Goal: Task Accomplishment & Management: Use online tool/utility

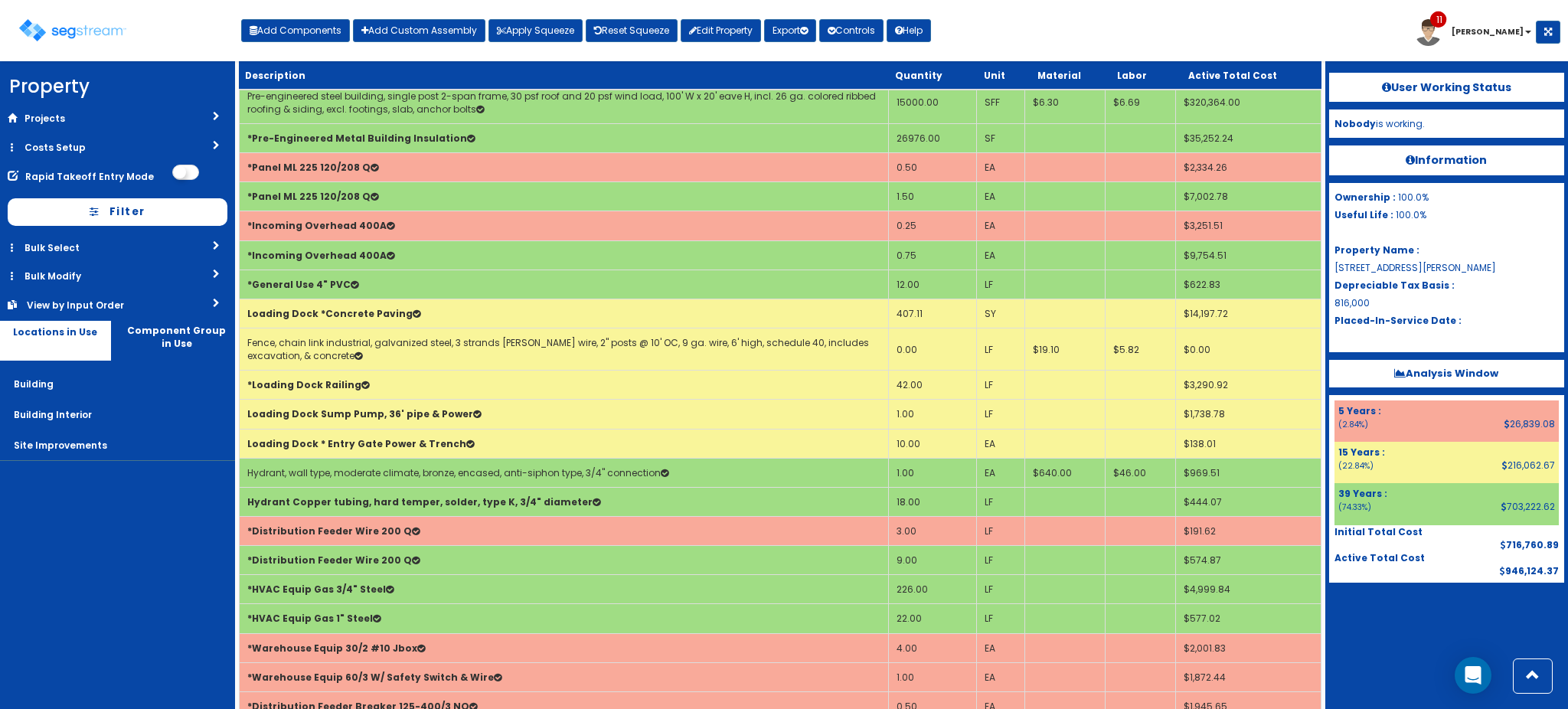
scroll to position [1827, 0]
click at [1113, 20] on div "Toggle navigation Add Components Add Custom Assembly Apply Squeeze Reset Squeez…" at bounding box center [784, 35] width 1553 height 49
click at [1173, 32] on div "Toggle navigation Add Components Add Custom Assembly Apply Squeeze Reset Squeez…" at bounding box center [784, 35] width 1553 height 49
click at [95, 26] on img at bounding box center [73, 31] width 107 height 22
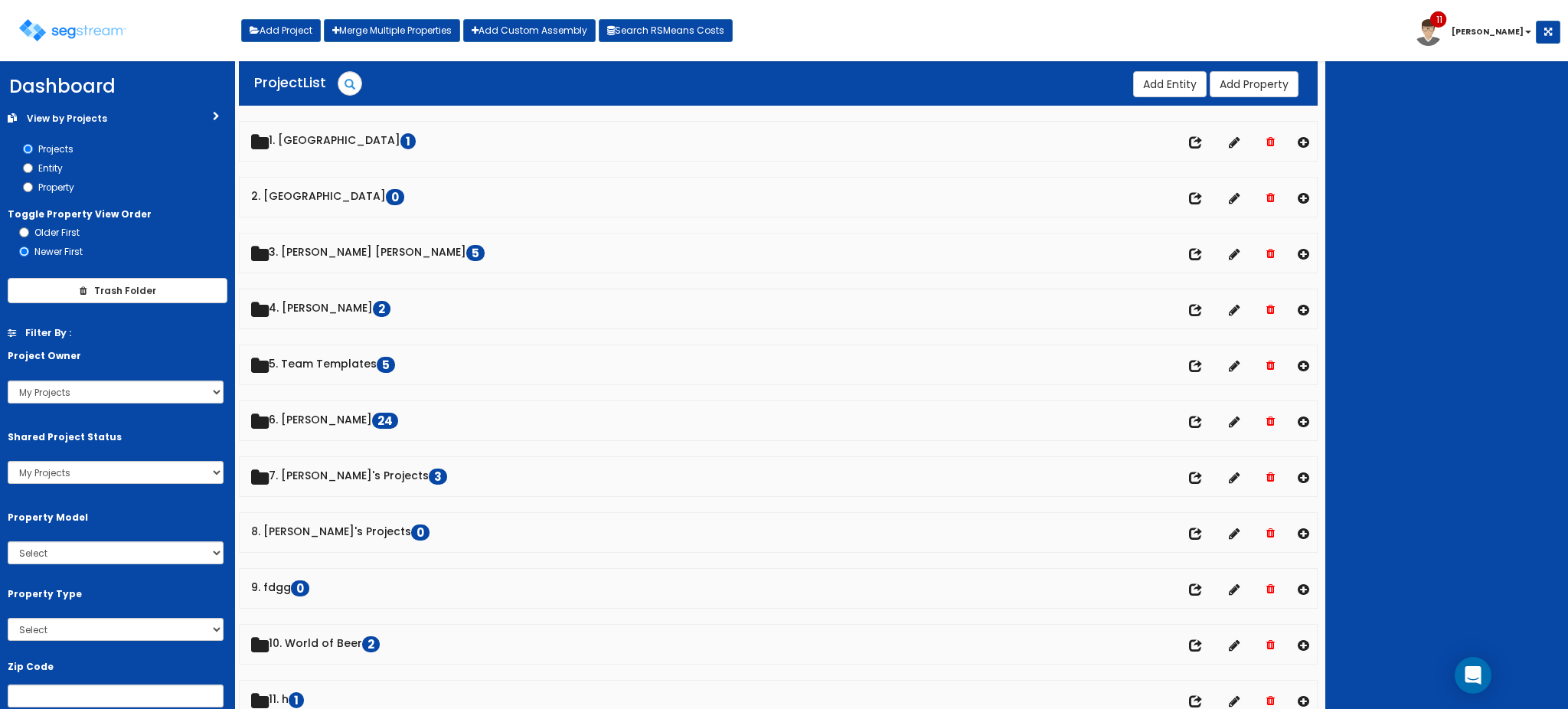
click at [1424, 96] on div at bounding box center [1447, 385] width 243 height 647
click at [1427, 121] on div at bounding box center [1447, 385] width 243 height 647
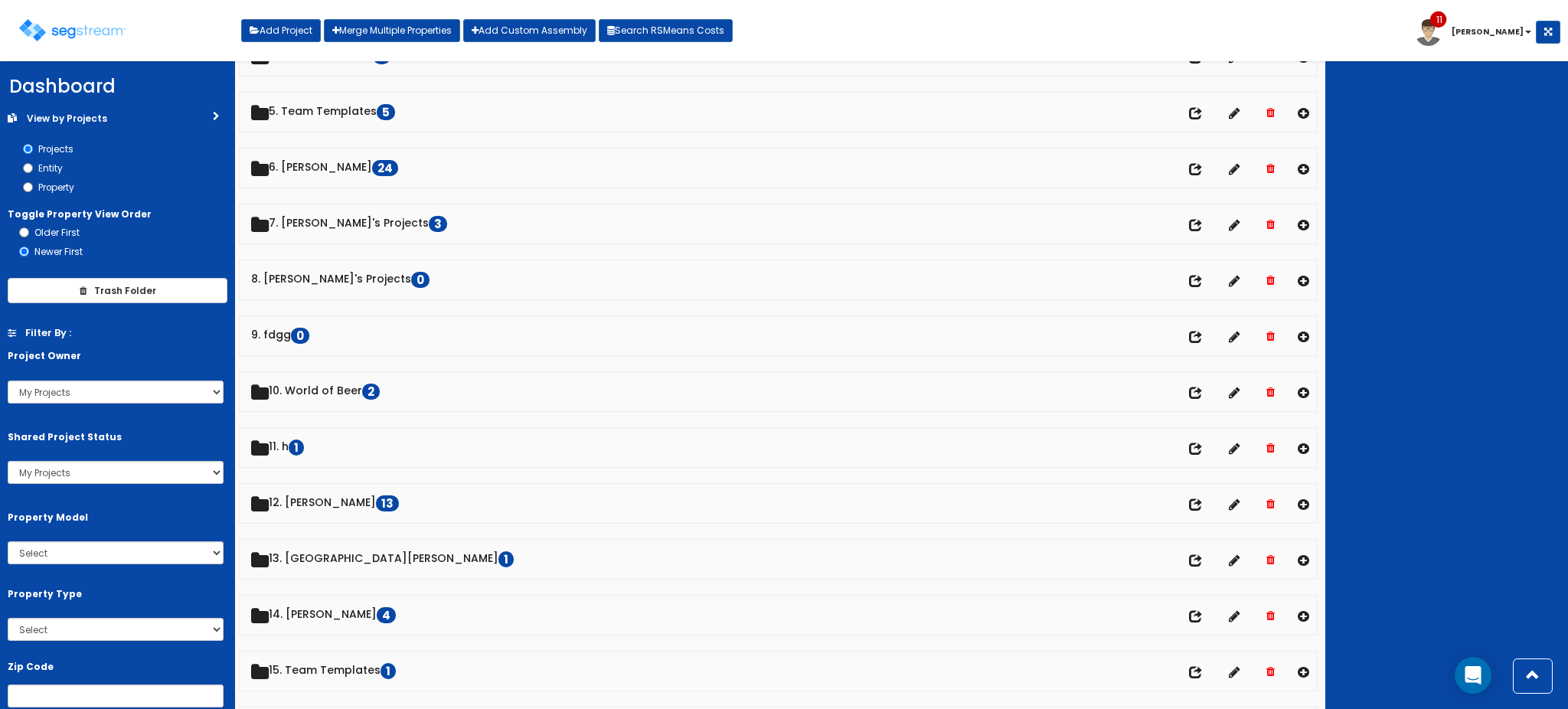
scroll to position [206, 0]
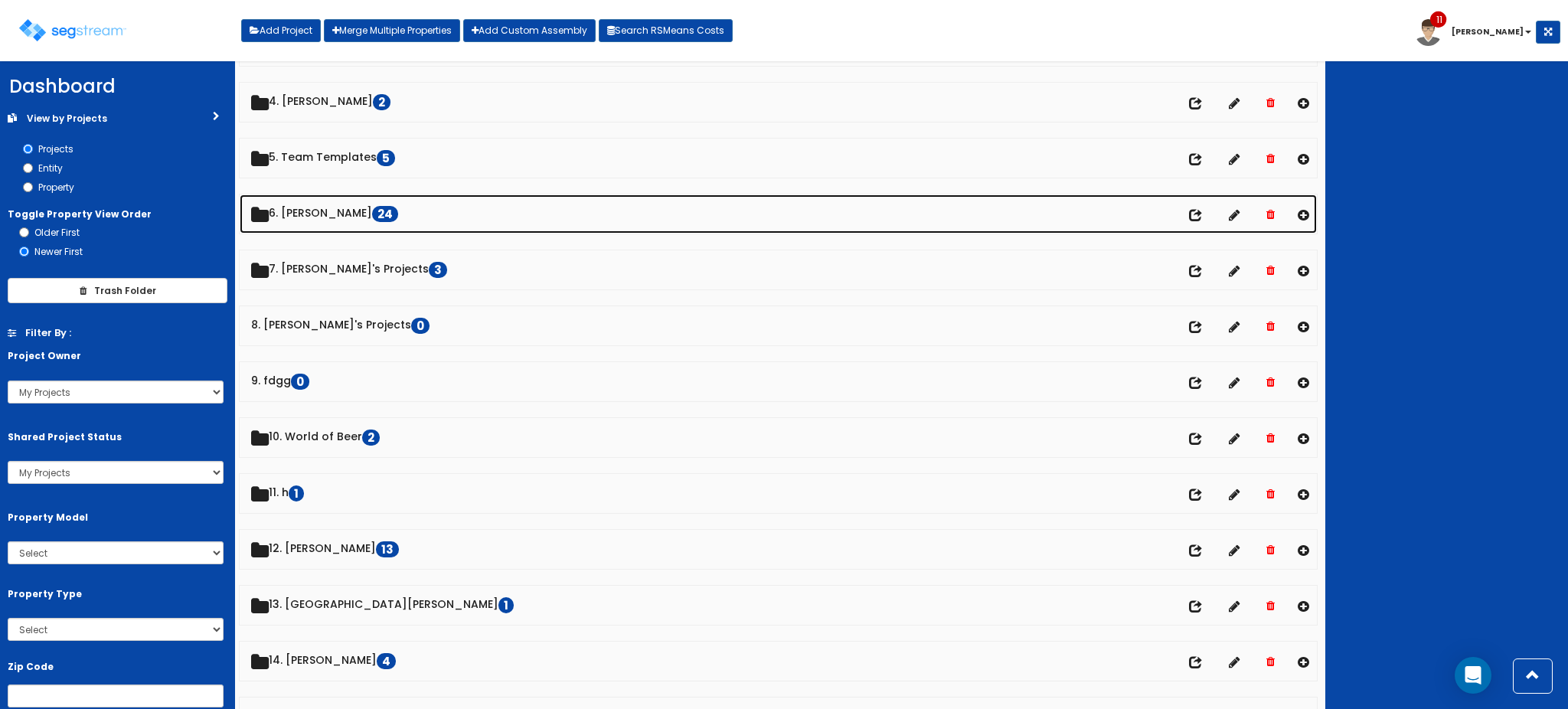
click at [304, 201] on link "6. Dawn 24" at bounding box center [778, 214] width 1077 height 39
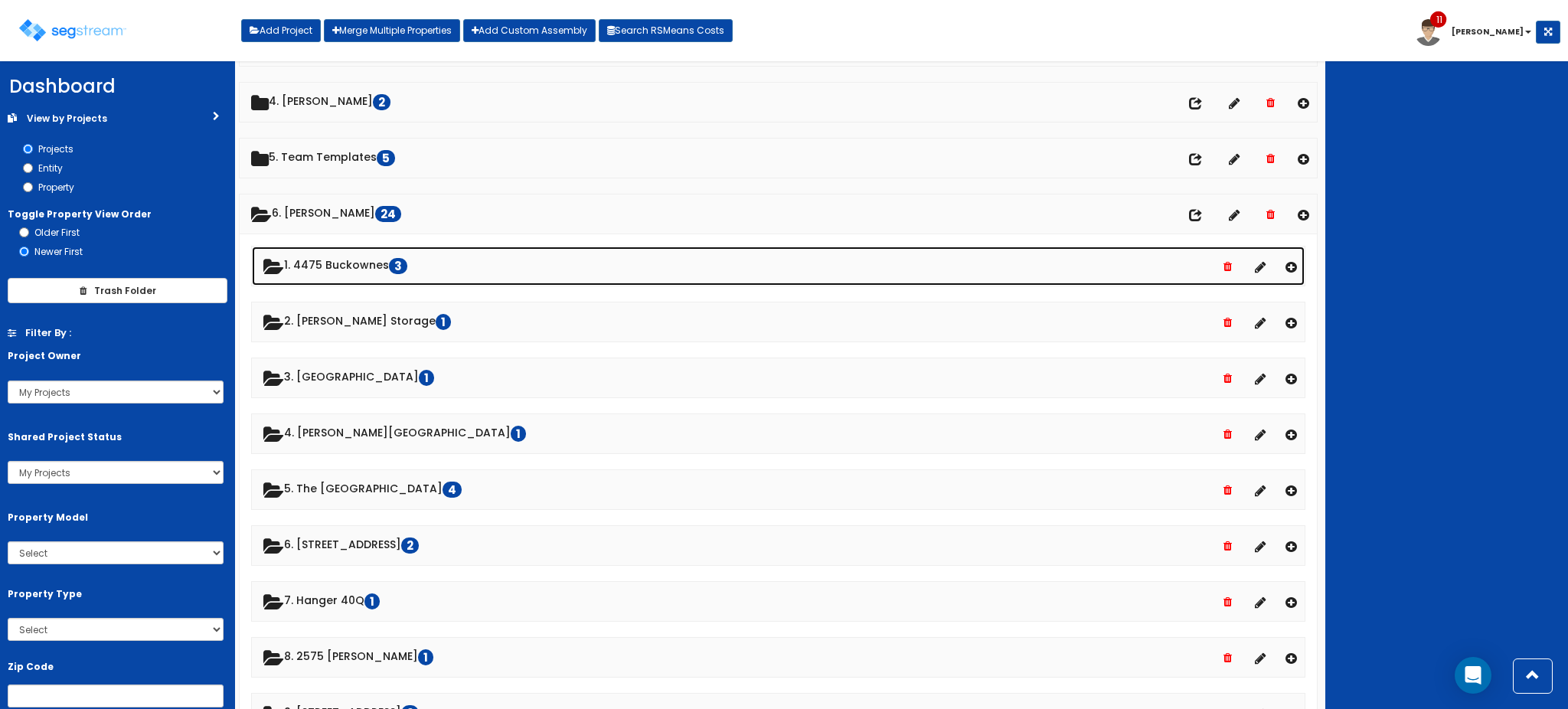
click at [345, 257] on link "1. 4475 Buckownes 3" at bounding box center [778, 266] width 1053 height 39
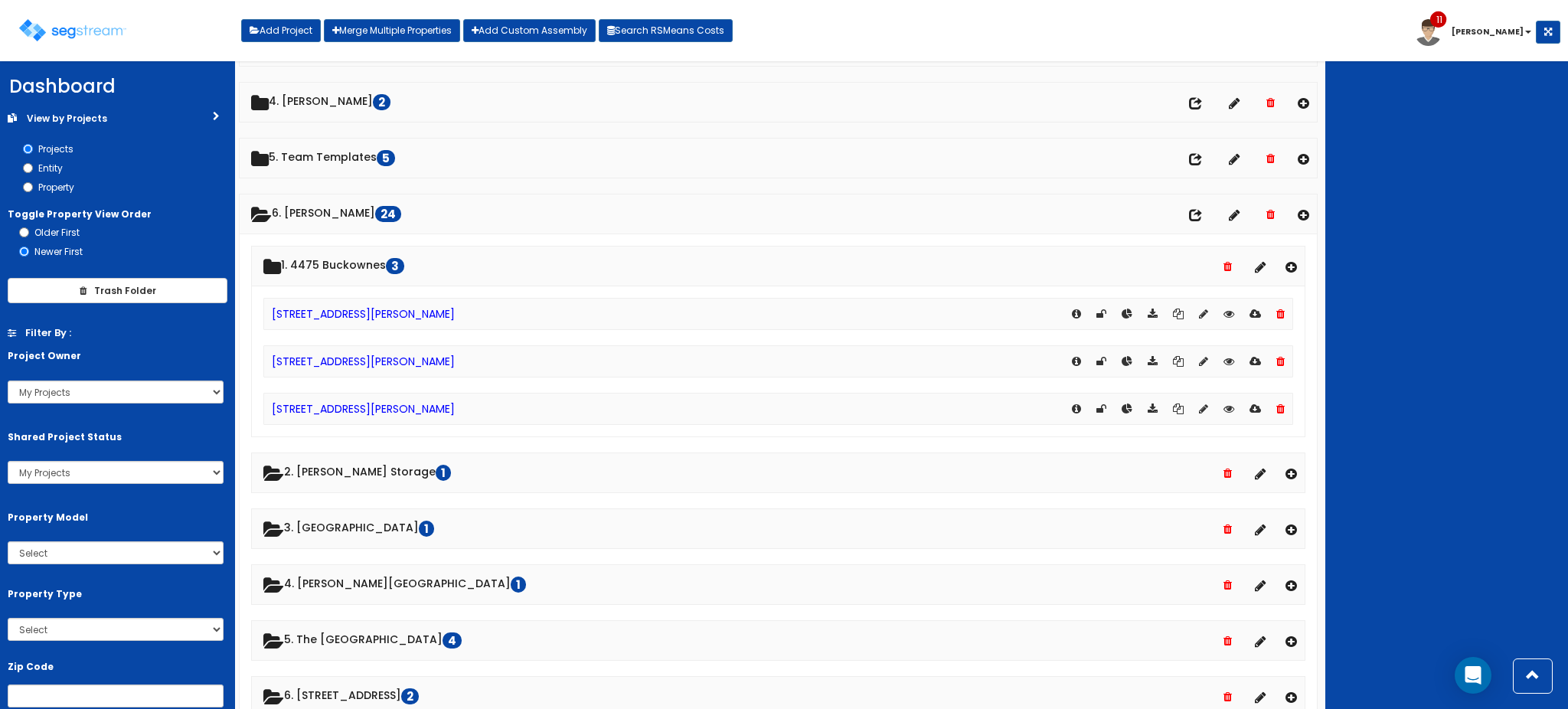
click at [1284, 361] on div "[STREET_ADDRESS][PERSON_NAME]" at bounding box center [777, 361] width 1029 height 32
drag, startPoint x: 1283, startPoint y: 360, endPoint x: 1417, endPoint y: 311, distance: 142.7
click at [1283, 360] on icon at bounding box center [1280, 360] width 8 height 10
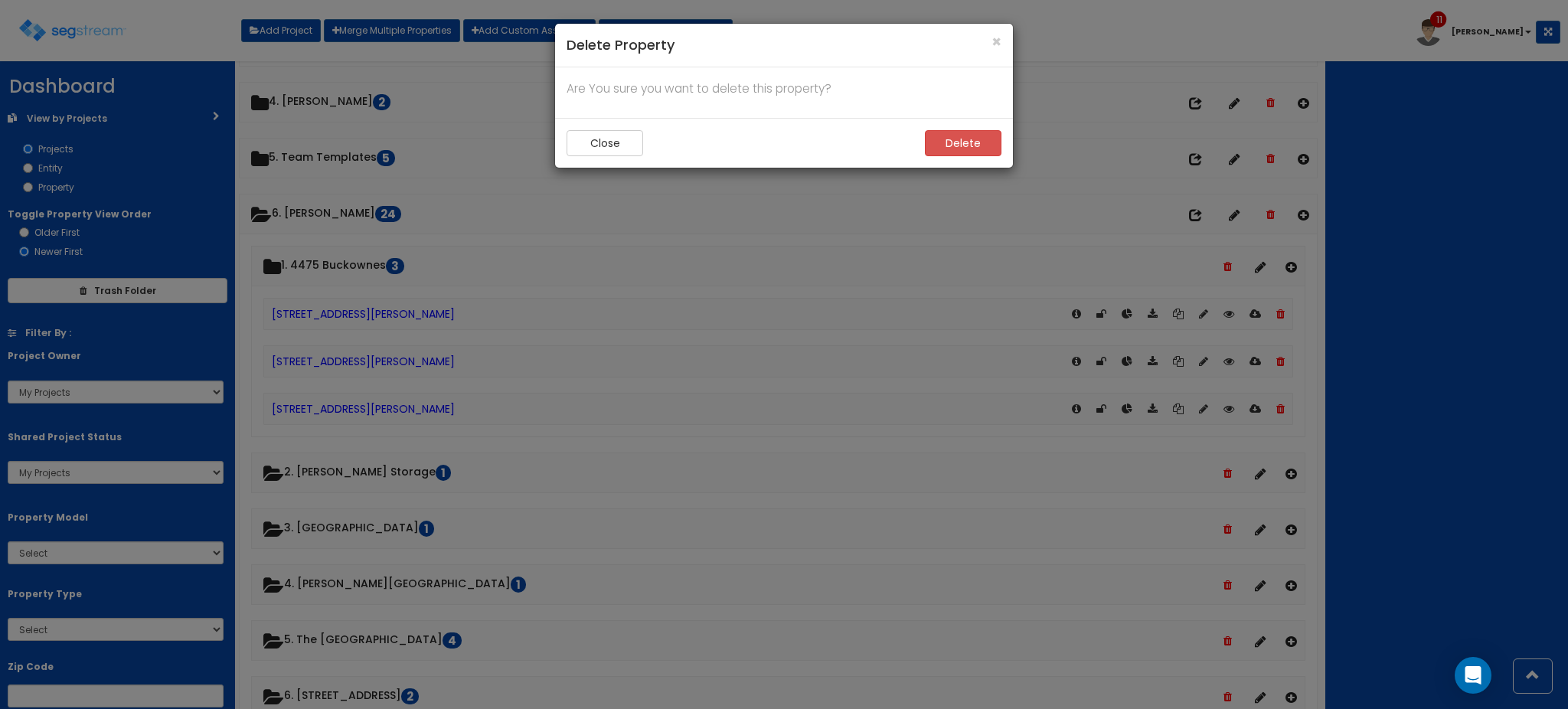
click at [1417, 311] on div "× Delete Property Are You sure you want to delete this property? Close Delete" at bounding box center [784, 354] width 1568 height 709
click at [961, 146] on button "Delete" at bounding box center [963, 143] width 77 height 26
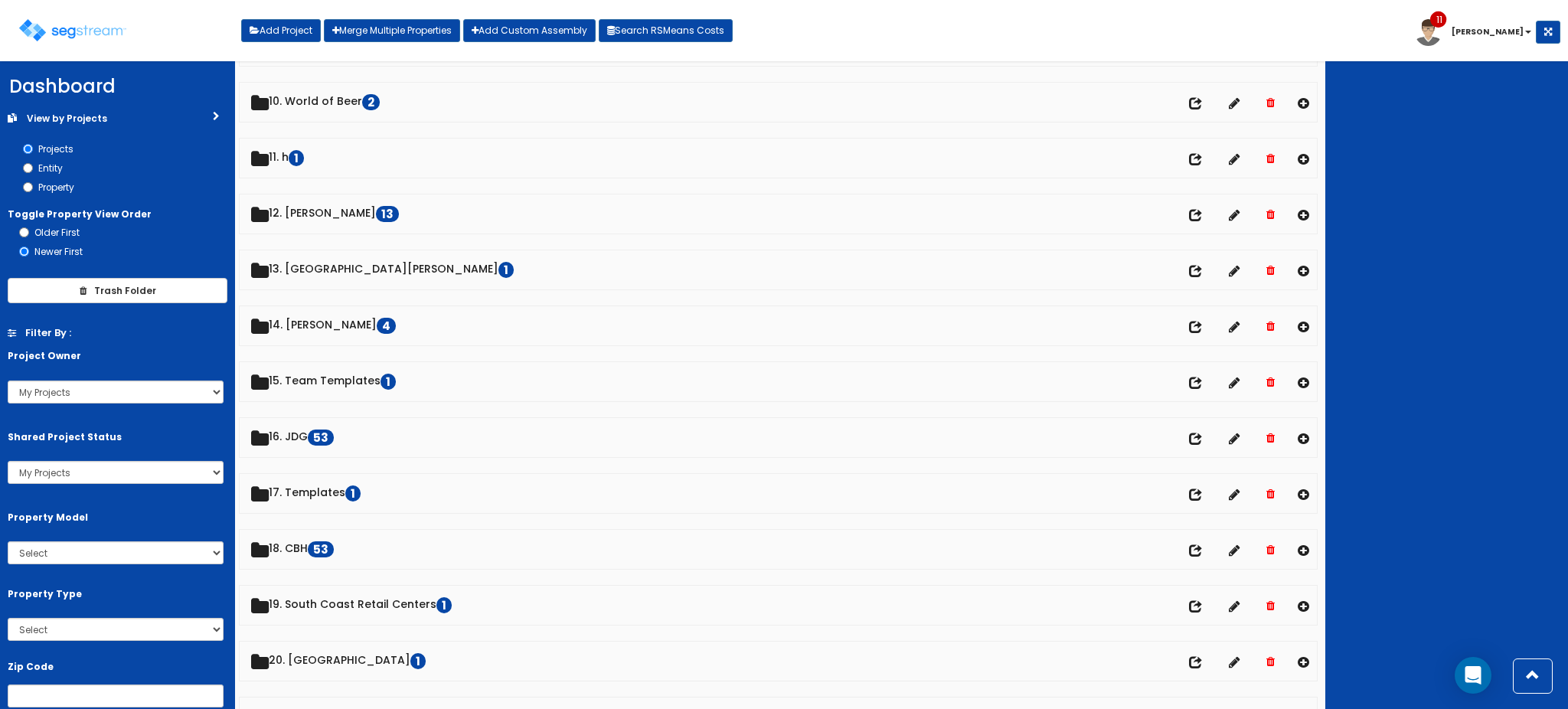
scroll to position [203, 0]
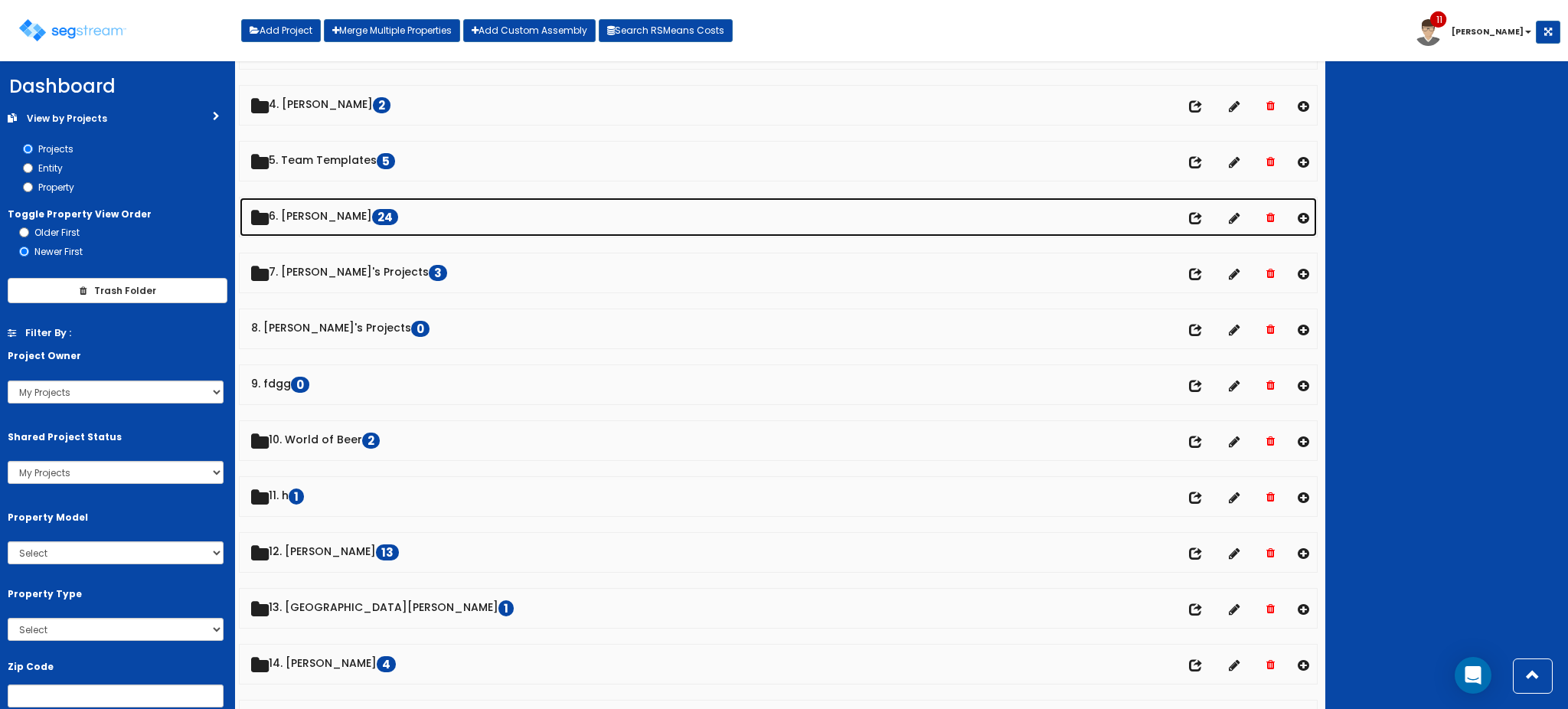
click at [306, 210] on link "6. Dawn 24" at bounding box center [778, 217] width 1077 height 39
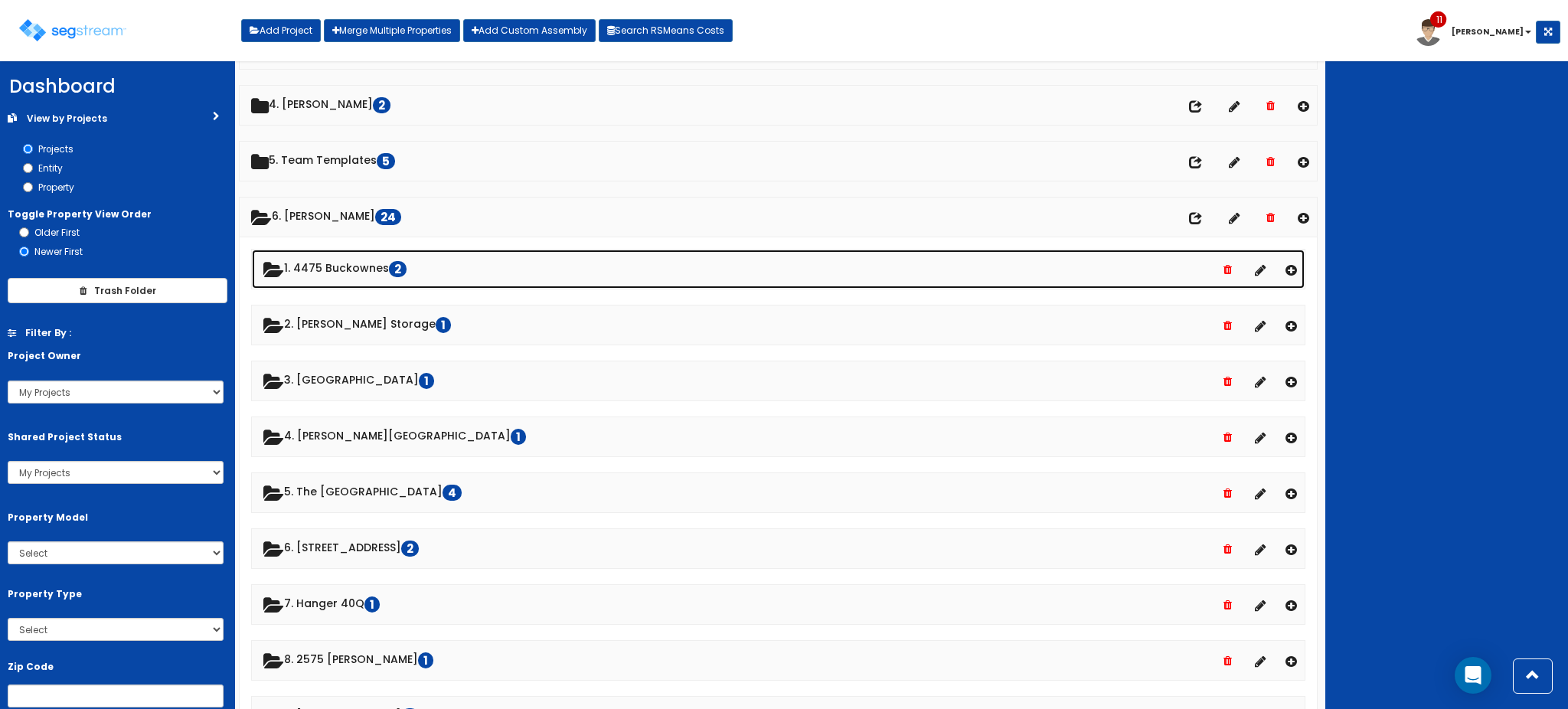
click at [371, 271] on link "1. 4475 Buckownes 2" at bounding box center [778, 269] width 1053 height 39
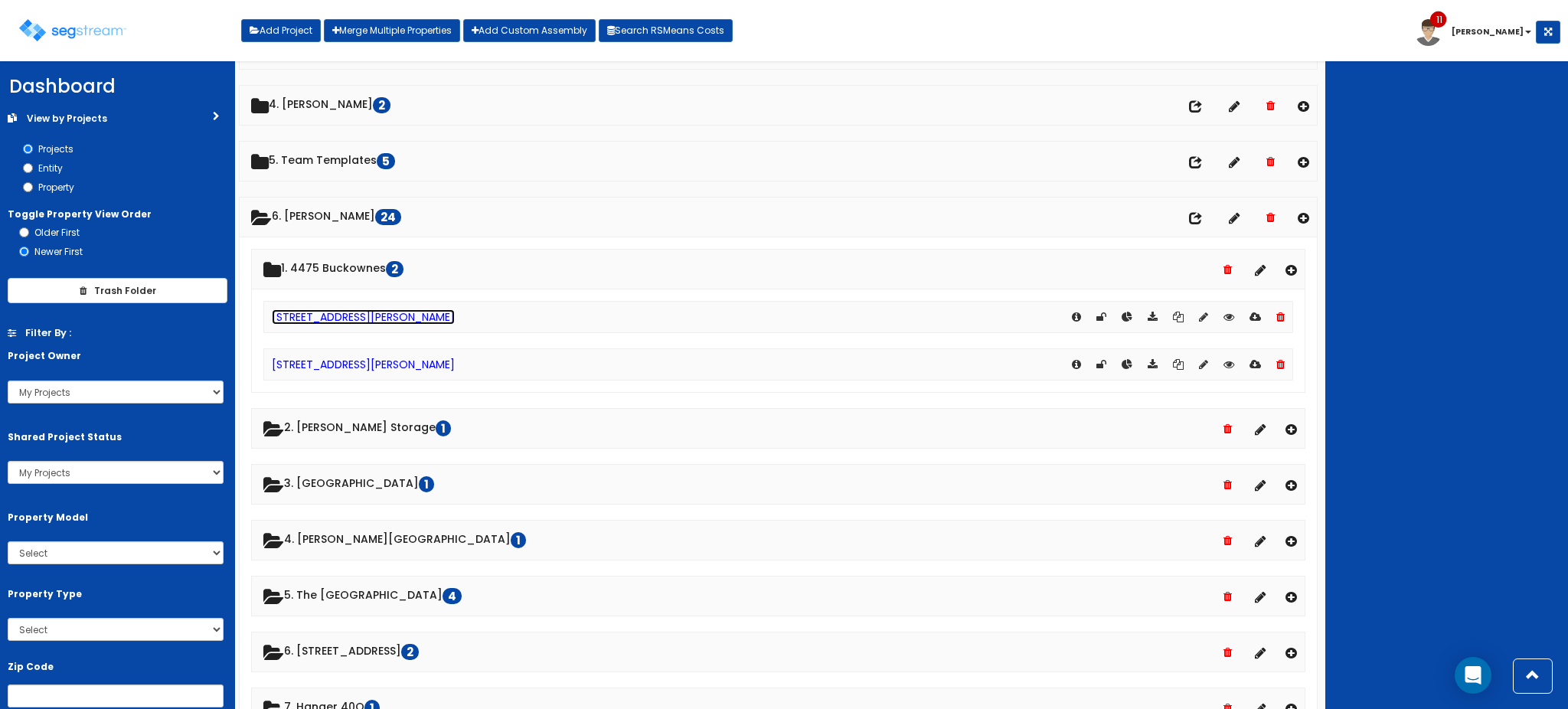
click at [455, 317] on link "[STREET_ADDRESS][PERSON_NAME]" at bounding box center [363, 316] width 183 height 15
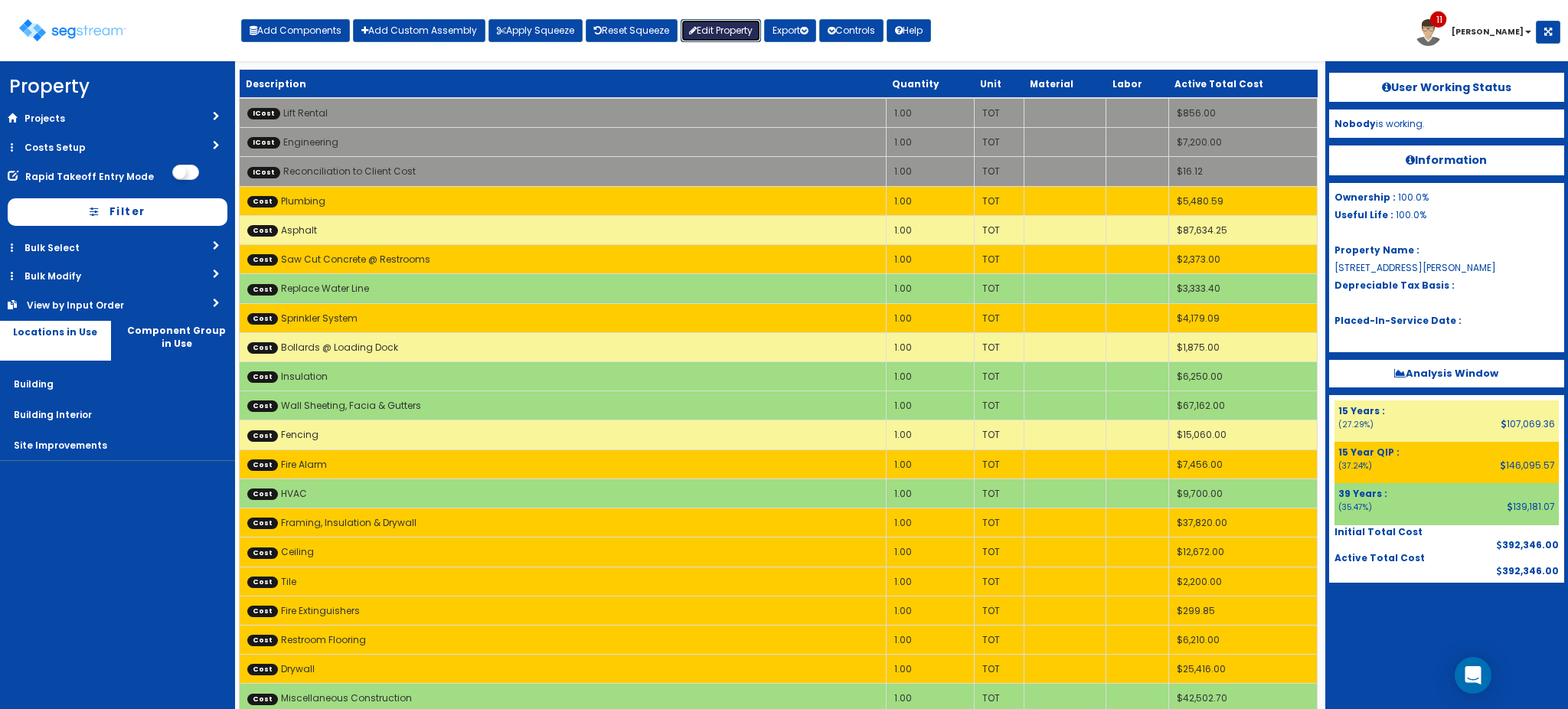
click at [734, 21] on link "Edit Property" at bounding box center [721, 31] width 80 height 23
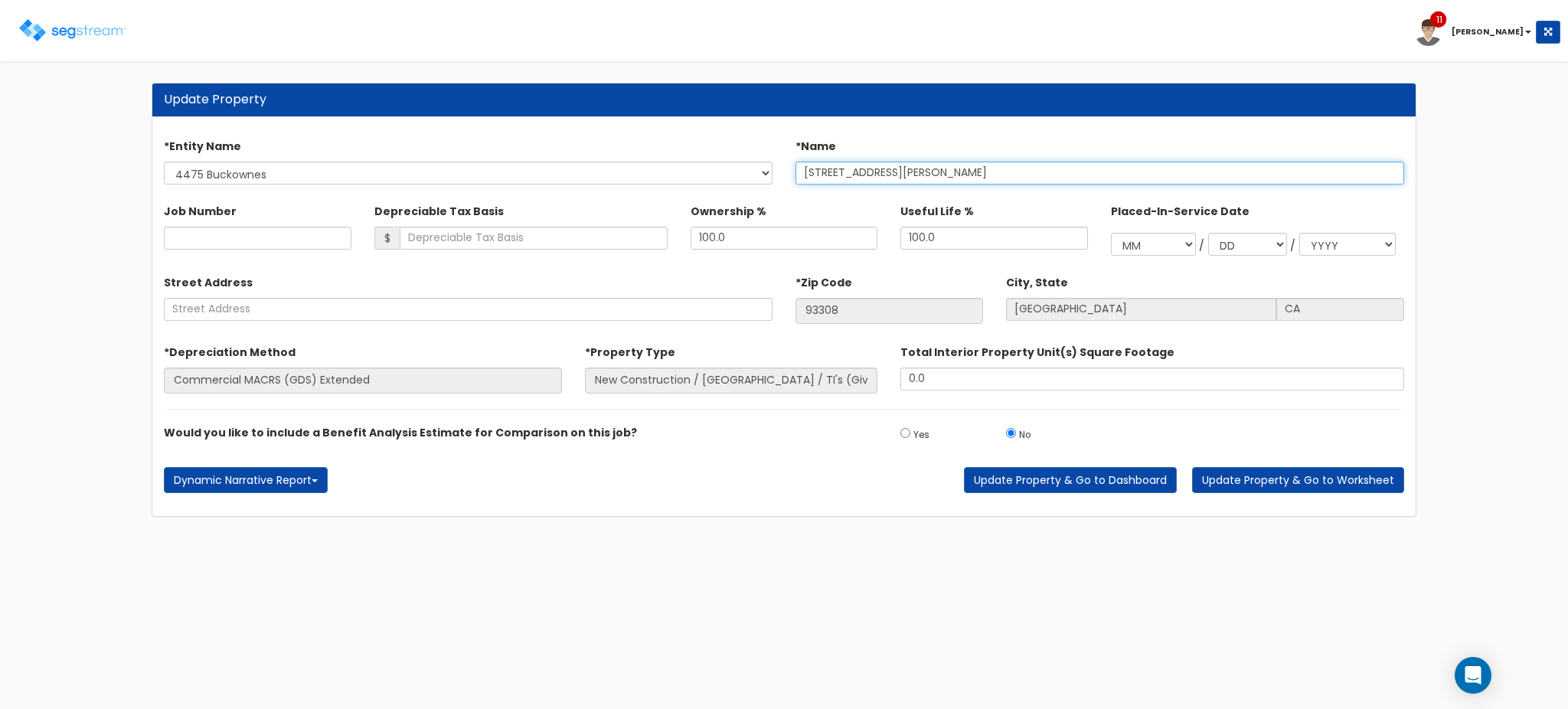
click at [1047, 172] on input "[STREET_ADDRESS][PERSON_NAME]" at bounding box center [1099, 173] width 609 height 23
type input "[STREET_ADDRESS][PERSON_NAME]"
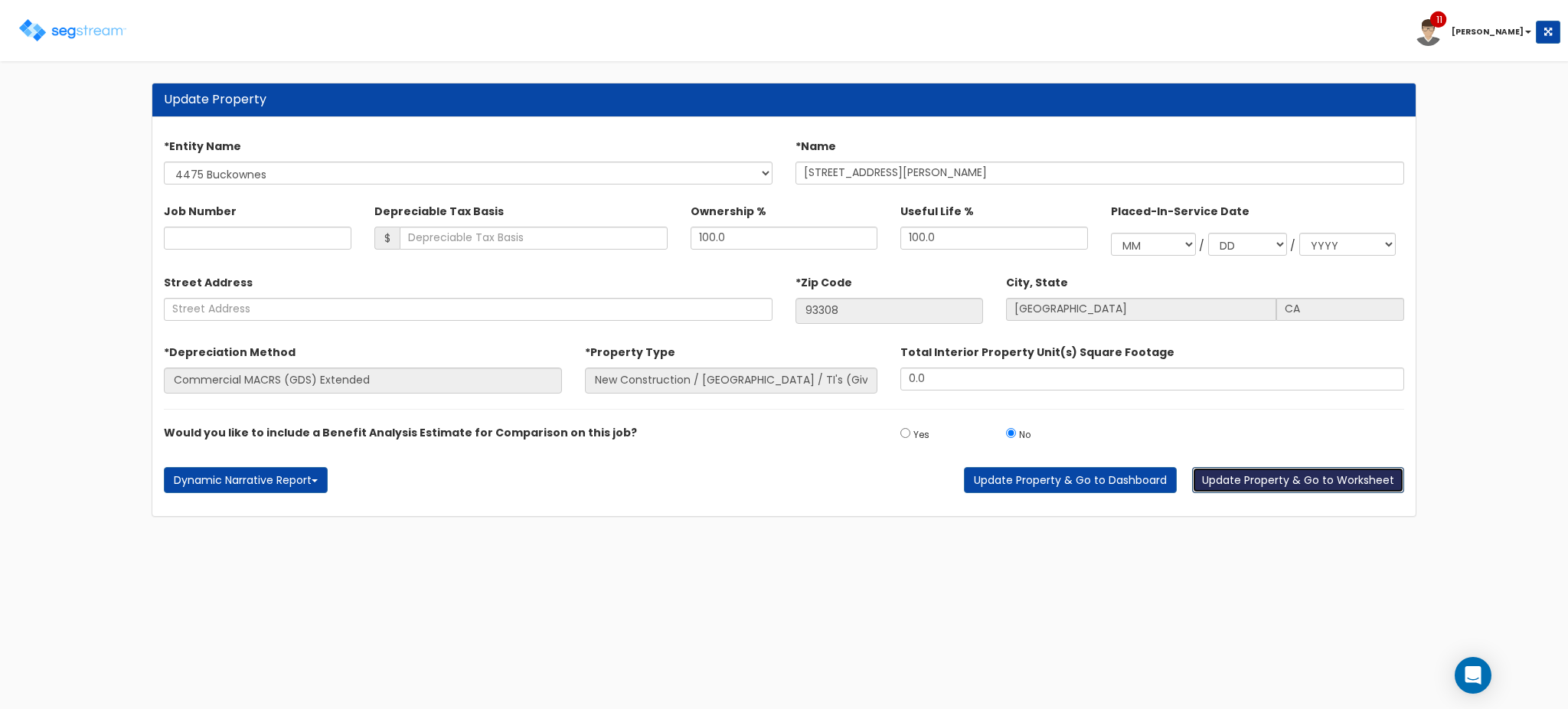
click at [1270, 492] on button "Update Property & Go to Worksheet" at bounding box center [1297, 480] width 212 height 26
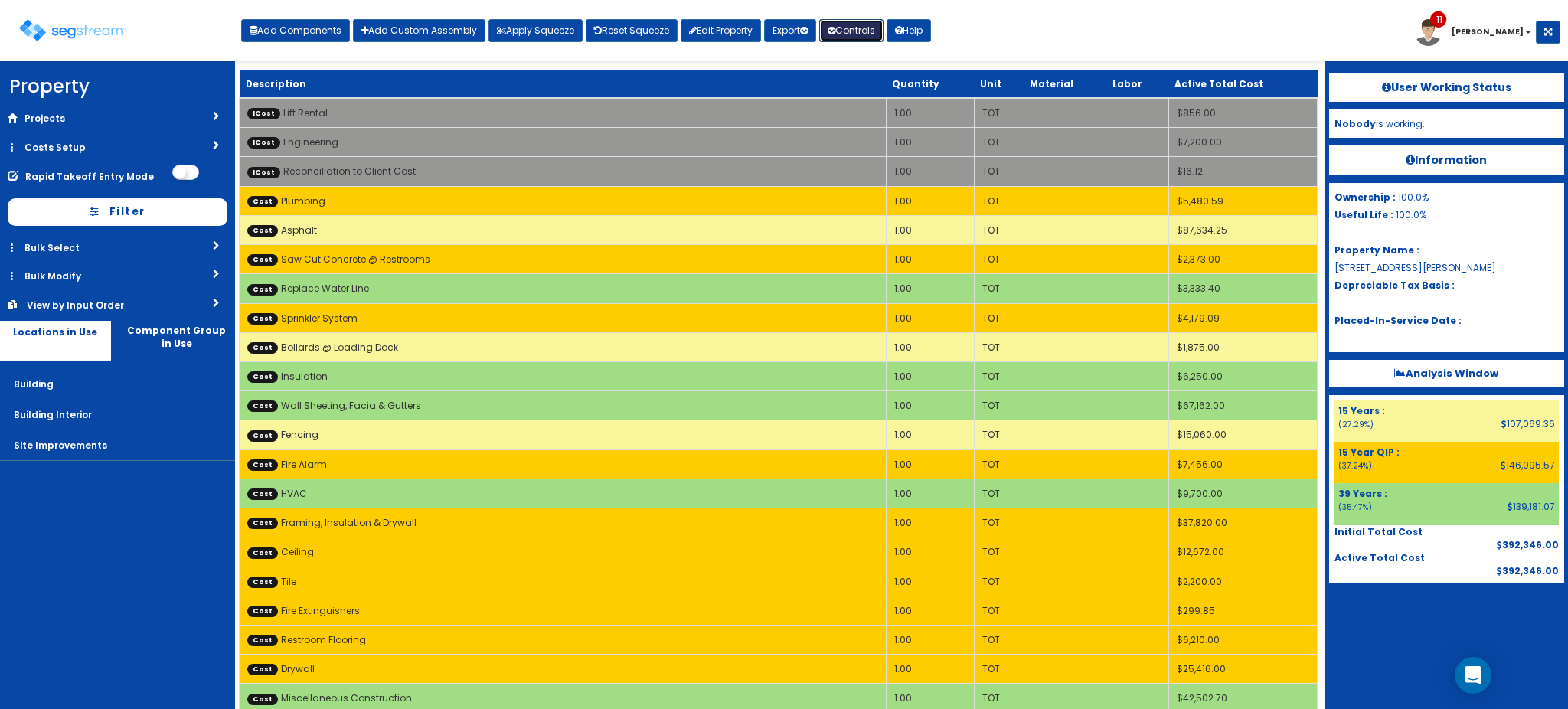
click at [853, 32] on button "Controls" at bounding box center [851, 31] width 64 height 23
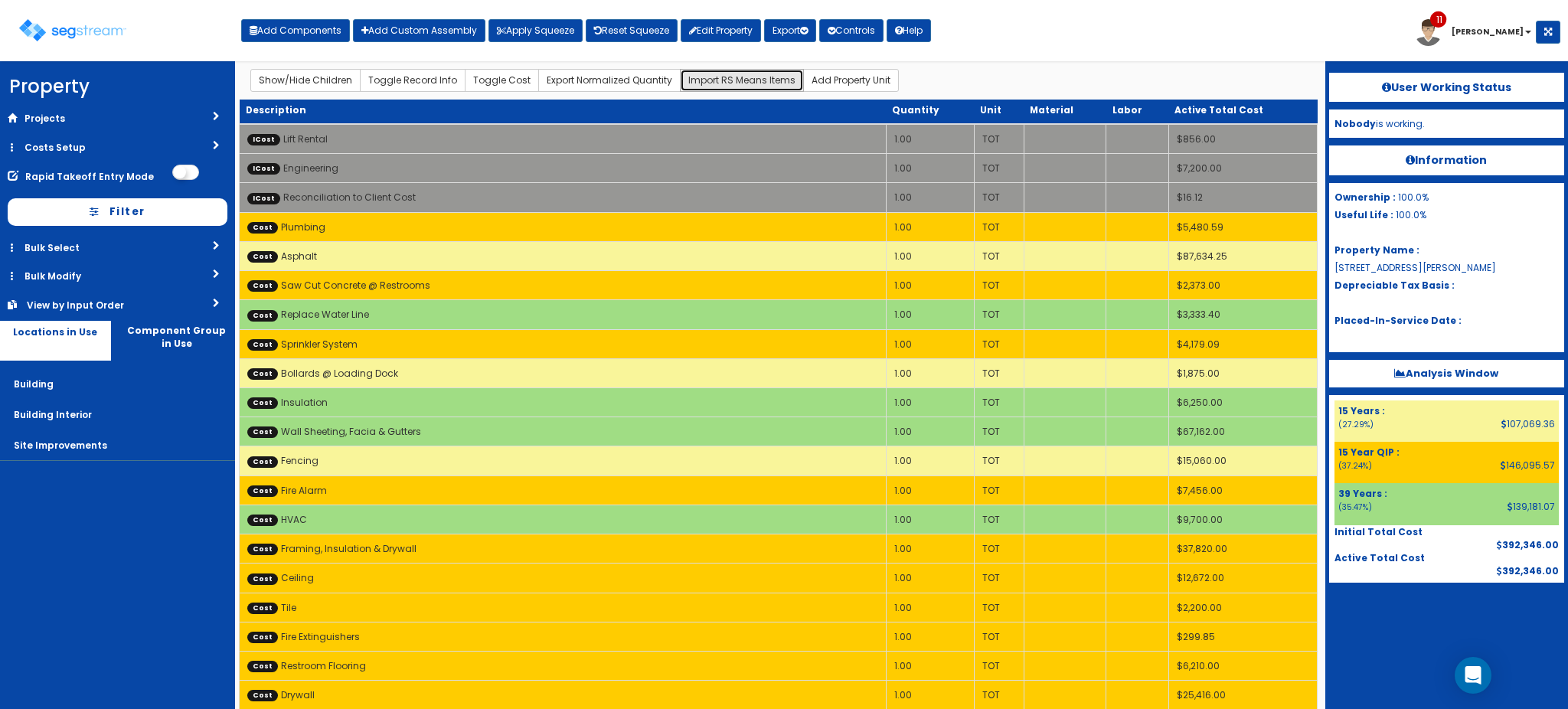
click at [749, 84] on button "Import RS Means Items" at bounding box center [741, 80] width 124 height 23
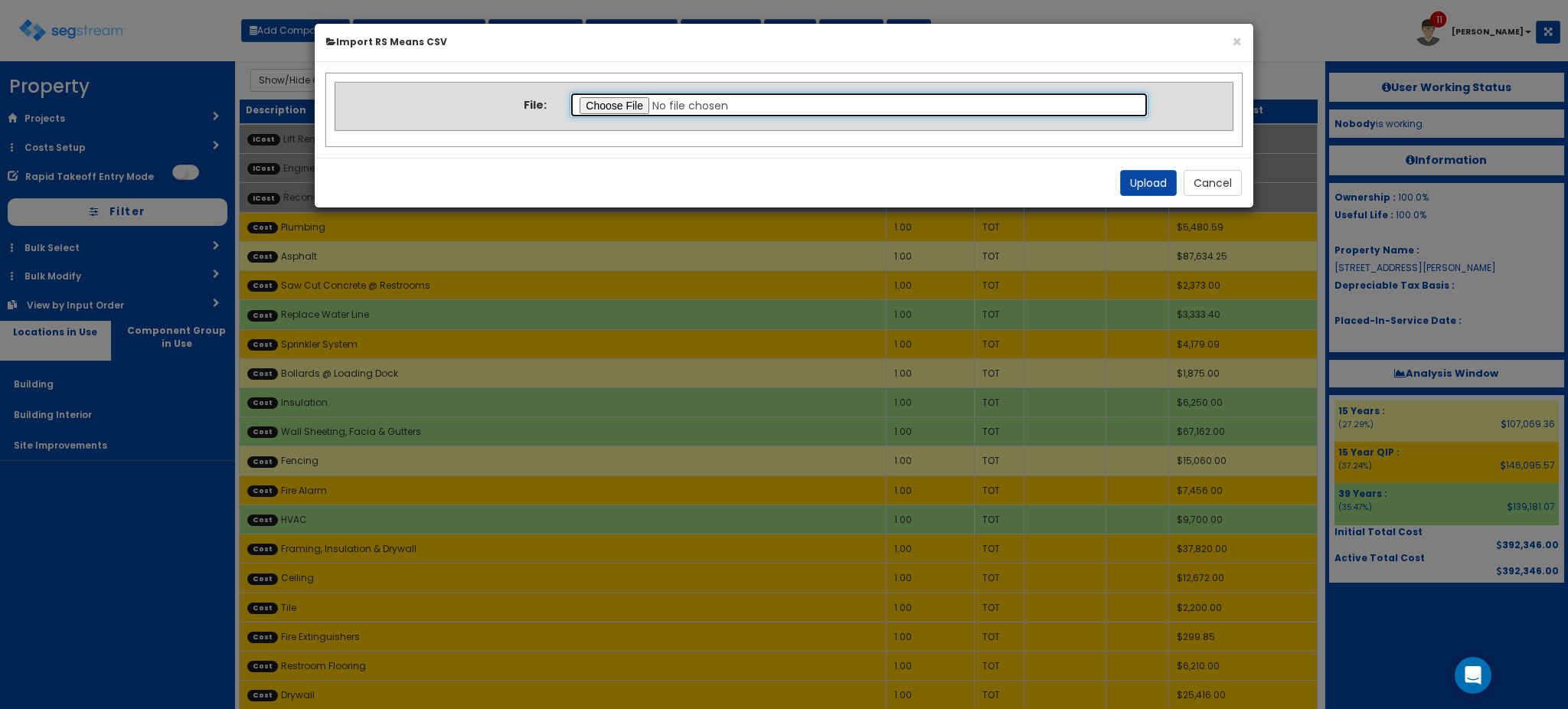
click at [624, 110] on input "file" at bounding box center [859, 104] width 579 height 26
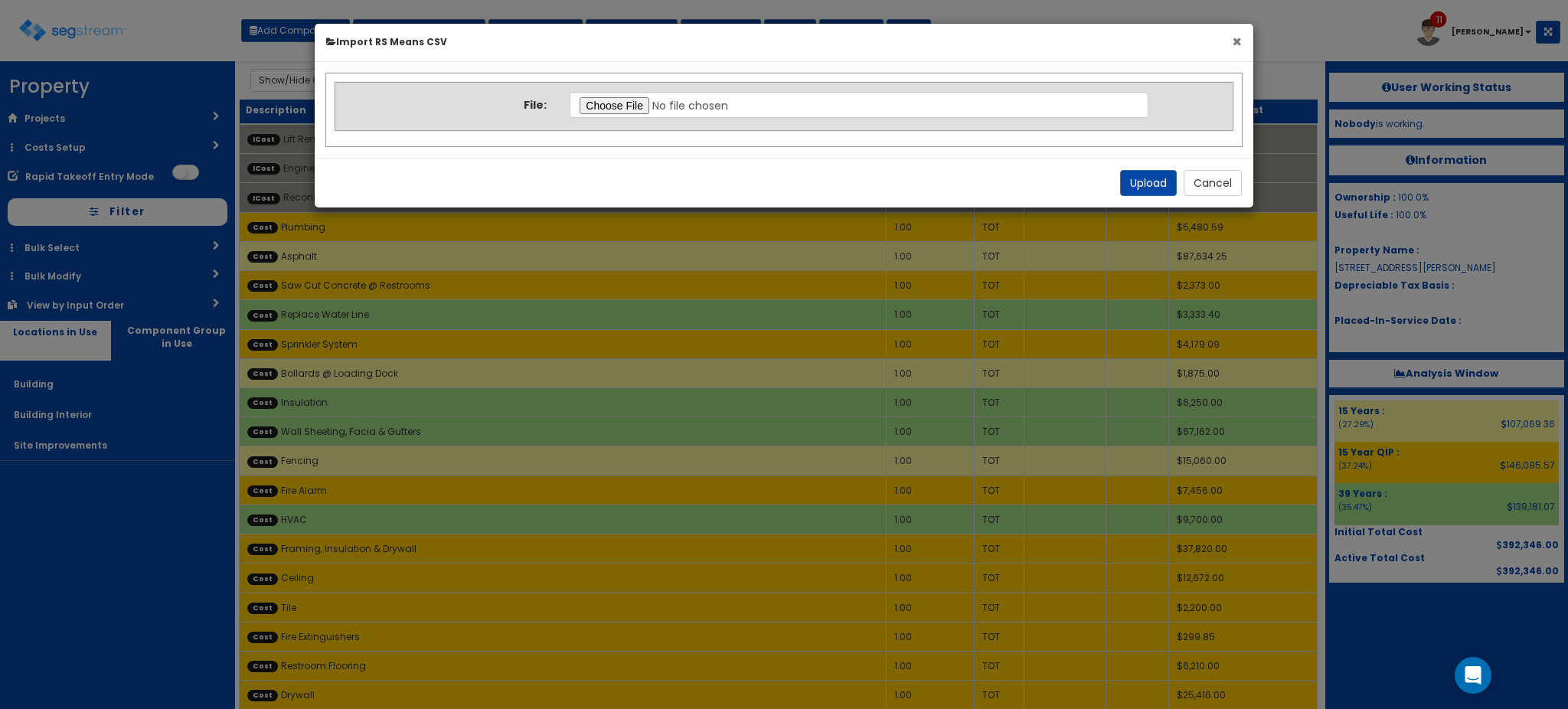
click at [1238, 45] on button "×" at bounding box center [1237, 41] width 10 height 16
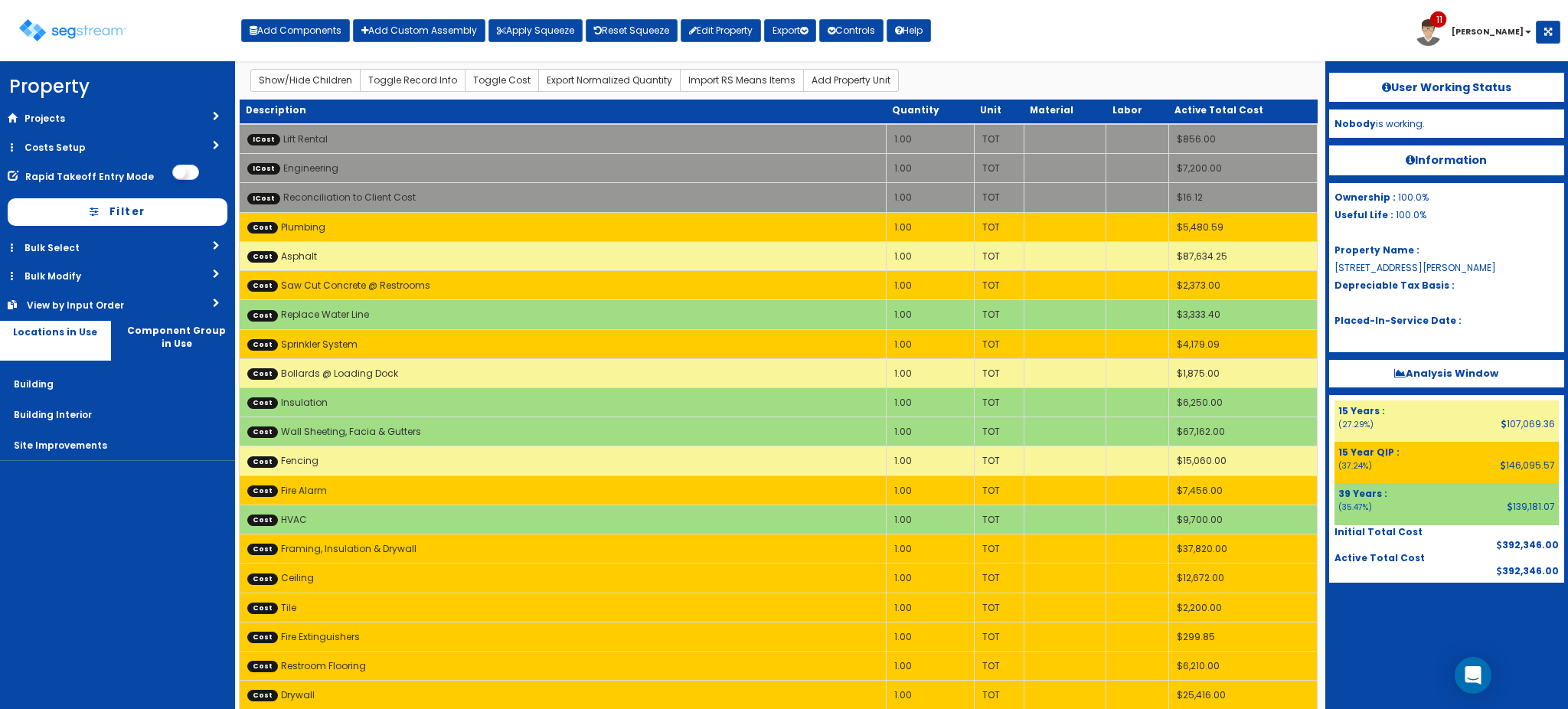
click at [1074, 40] on div "Toggle navigation Add Components Add Custom Assembly Apply Squeeze Reset Squeez…" at bounding box center [784, 35] width 1553 height 49
click at [1246, 32] on div "Toggle navigation Add Components Add Custom Assembly Apply Squeeze Reset Squeez…" at bounding box center [784, 35] width 1553 height 49
click at [1155, 57] on div "Toggle navigation Add Components Add Custom Assembly Apply Squeeze Reset Squeez…" at bounding box center [784, 35] width 1553 height 49
click at [805, 34] on button "Export" at bounding box center [791, 31] width 52 height 23
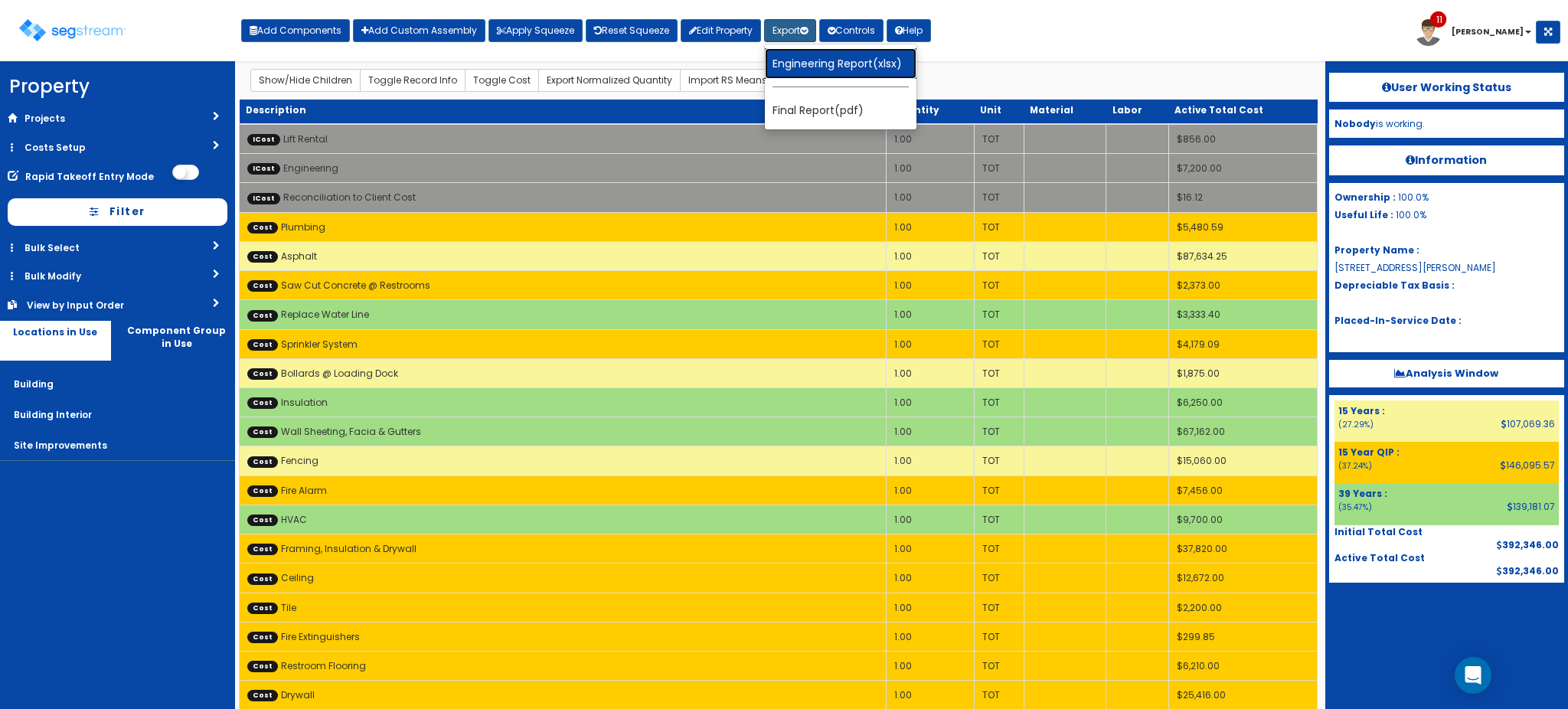
click at [819, 62] on link "Engineering Report(xlsx)" at bounding box center [840, 63] width 151 height 31
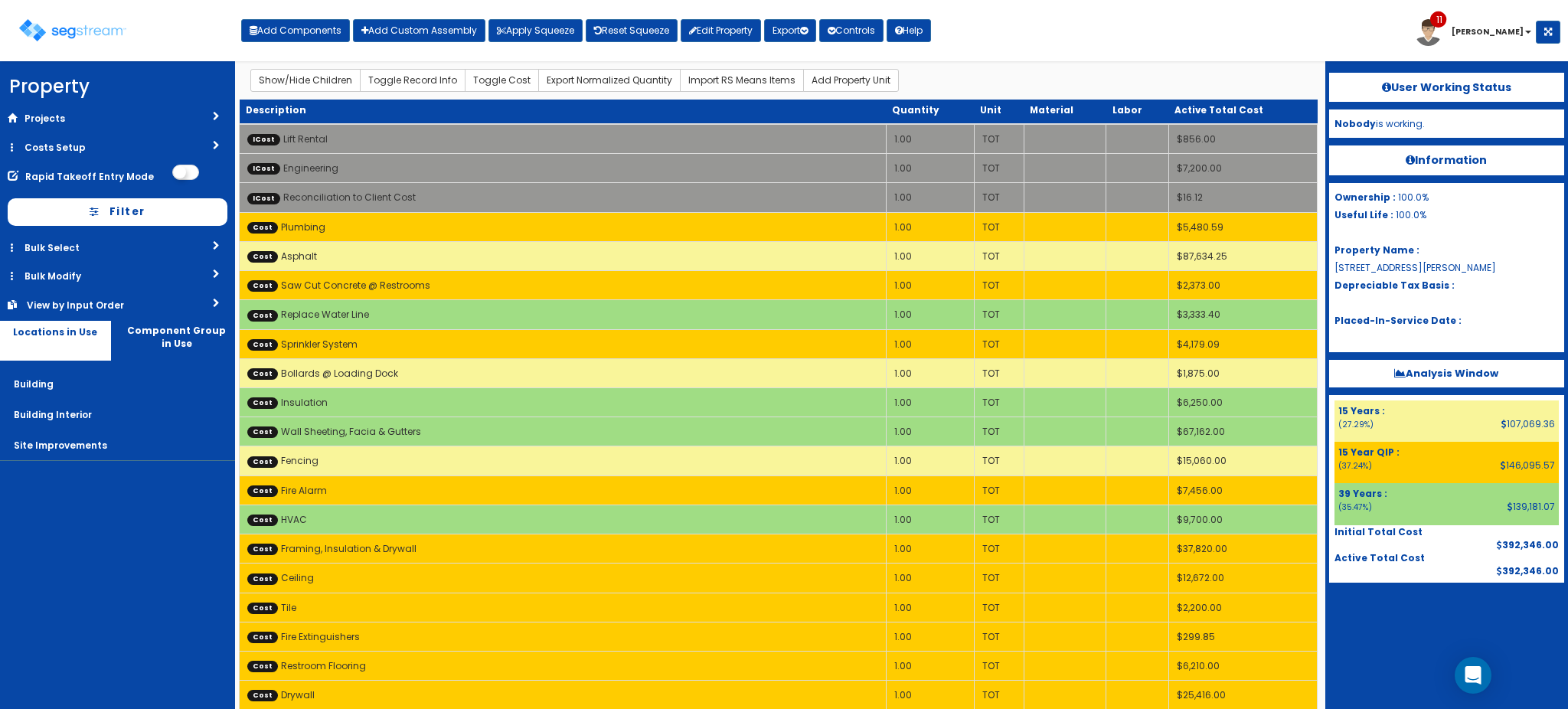
click at [1149, 45] on div "Toggle navigation Add Components Add Custom Assembly Apply Squeeze Reset Squeez…" at bounding box center [784, 35] width 1553 height 49
click at [1229, 36] on div "Toggle navigation Add Components Add Custom Assembly Apply Squeeze Reset Squeez…" at bounding box center [784, 35] width 1553 height 49
